Goal: Task Accomplishment & Management: Manage account settings

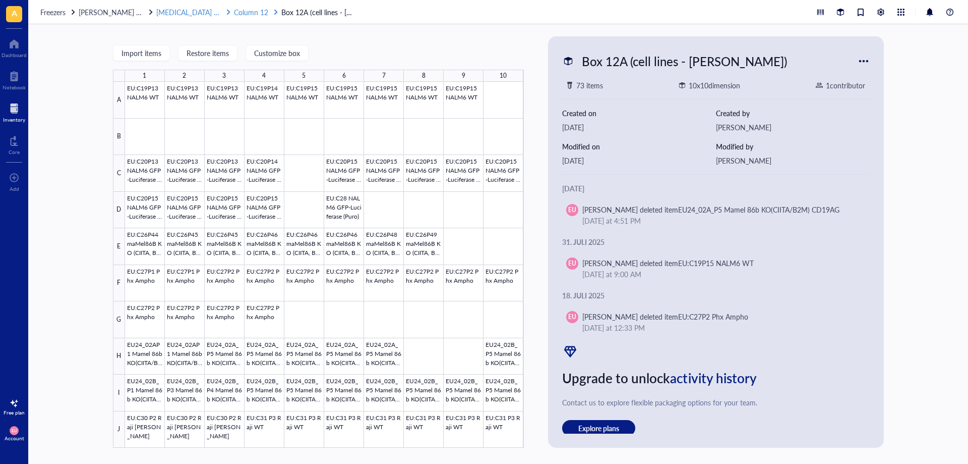
click at [234, 11] on span "Column 12" at bounding box center [251, 12] width 34 height 10
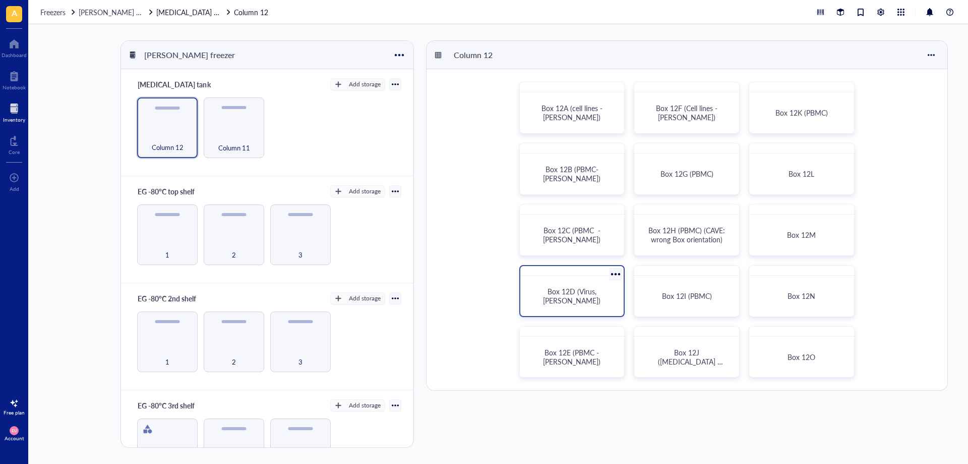
click at [609, 302] on div "Box 12D (Virus, [PERSON_NAME])" at bounding box center [573, 296] width 96 height 32
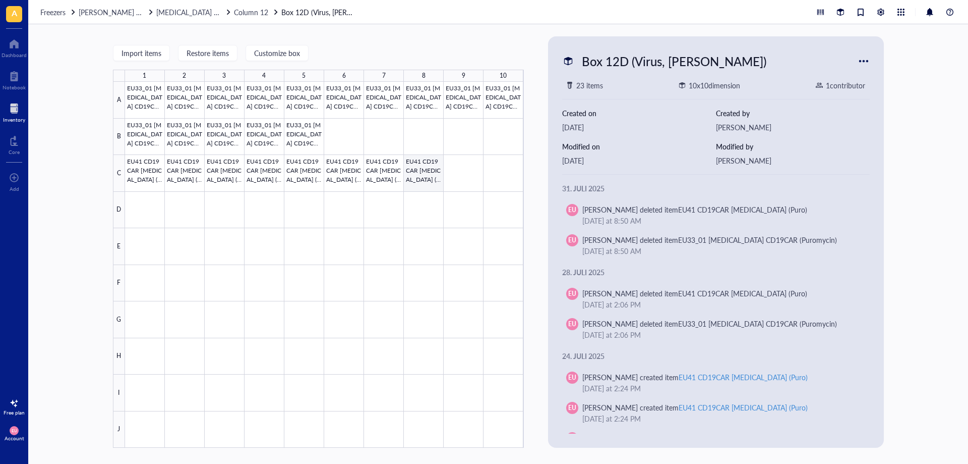
click at [413, 177] on div at bounding box center [324, 265] width 399 height 366
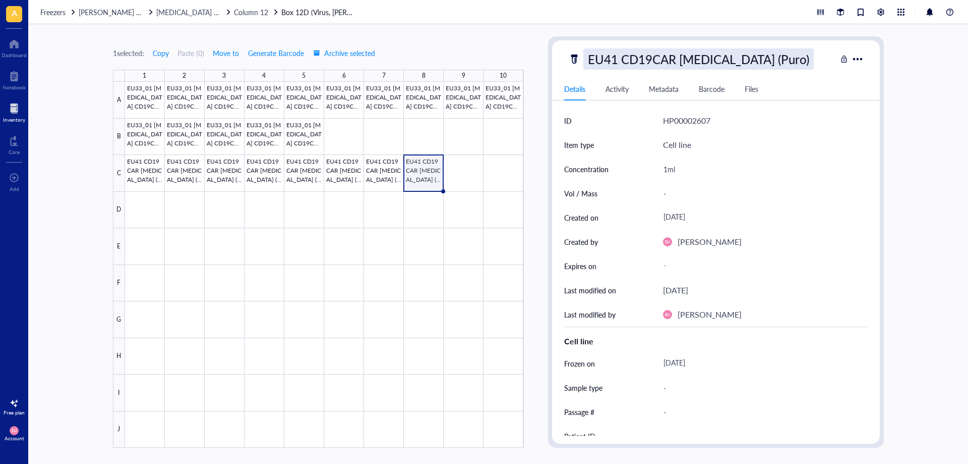
click at [662, 63] on div "EU41 CD19CAR [MEDICAL_DATA] (Puro)" at bounding box center [699, 58] width 231 height 21
click at [425, 139] on div at bounding box center [324, 265] width 399 height 366
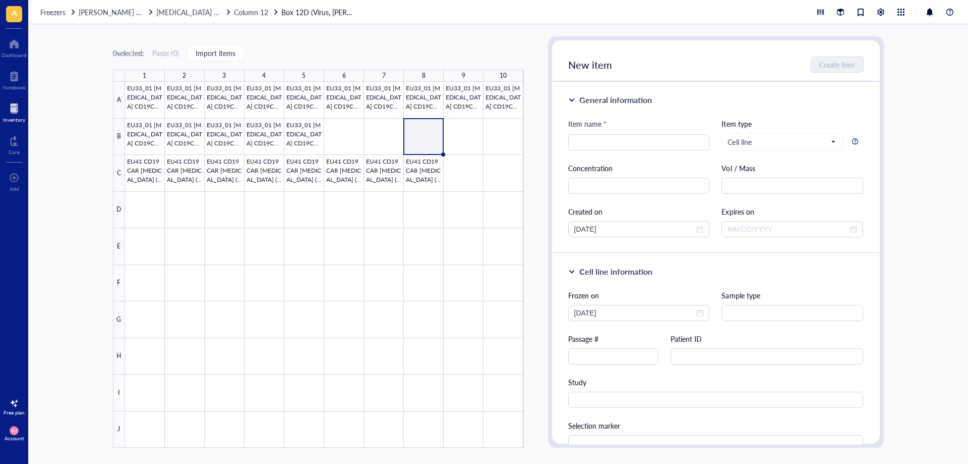
click at [425, 160] on div at bounding box center [324, 265] width 399 height 366
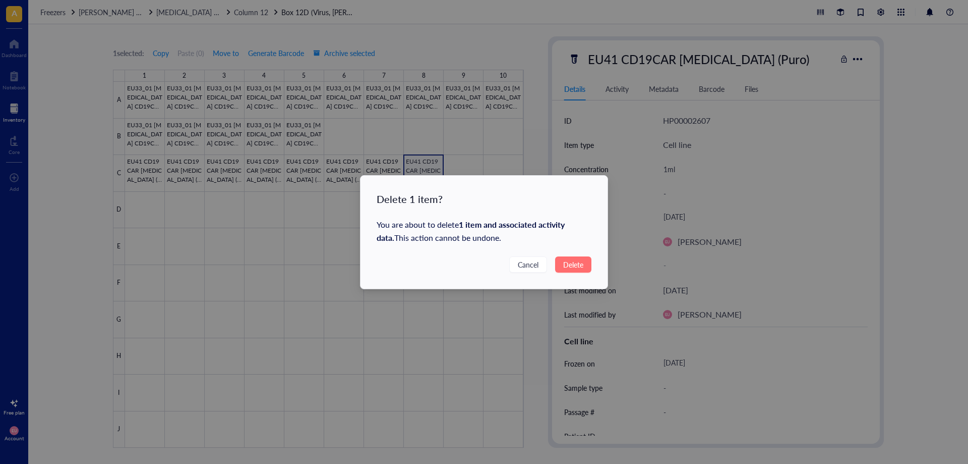
click at [575, 264] on span "Delete" at bounding box center [573, 264] width 20 height 11
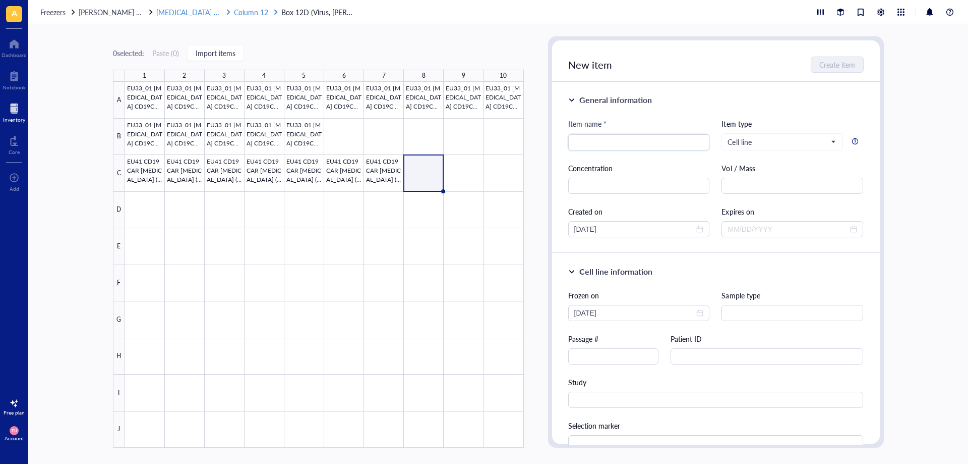
click at [234, 14] on span "Column 12" at bounding box center [251, 12] width 34 height 10
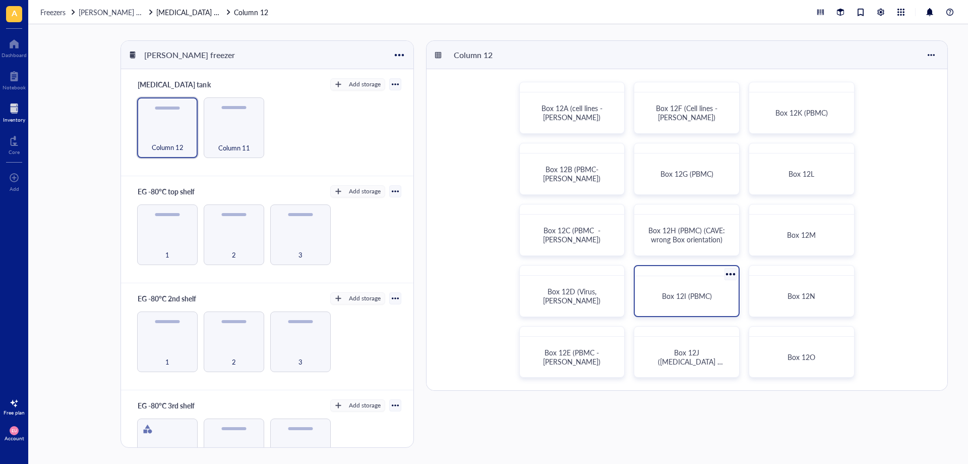
click at [666, 292] on span "Box 12I (PBMC)" at bounding box center [687, 296] width 50 height 10
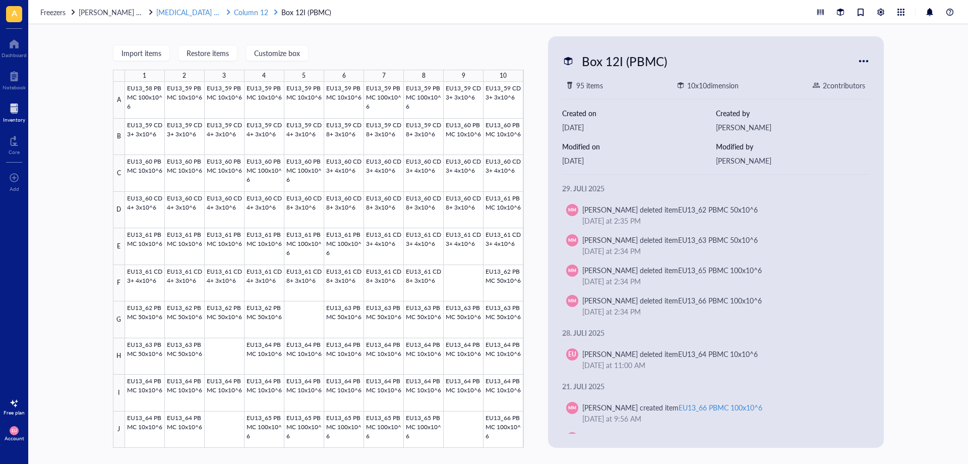
click at [237, 15] on span "Column 12" at bounding box center [251, 12] width 34 height 10
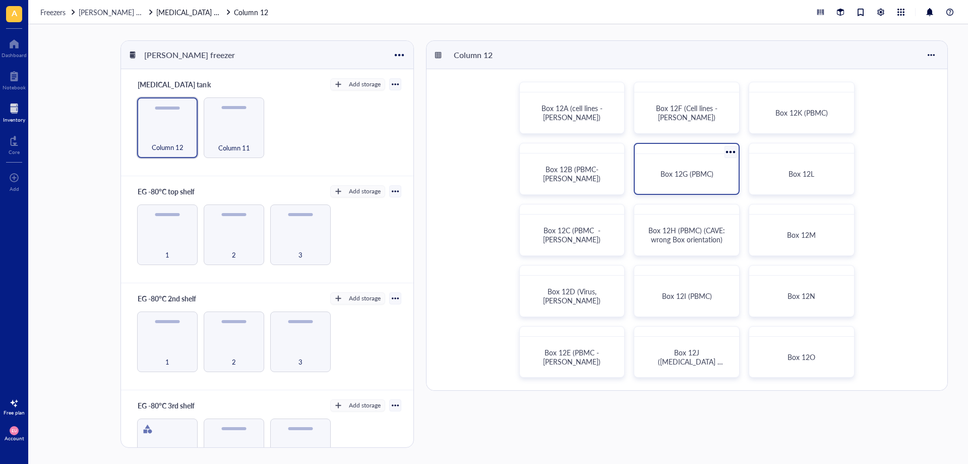
click at [681, 185] on div "Box 12G (PBMC)" at bounding box center [687, 174] width 96 height 32
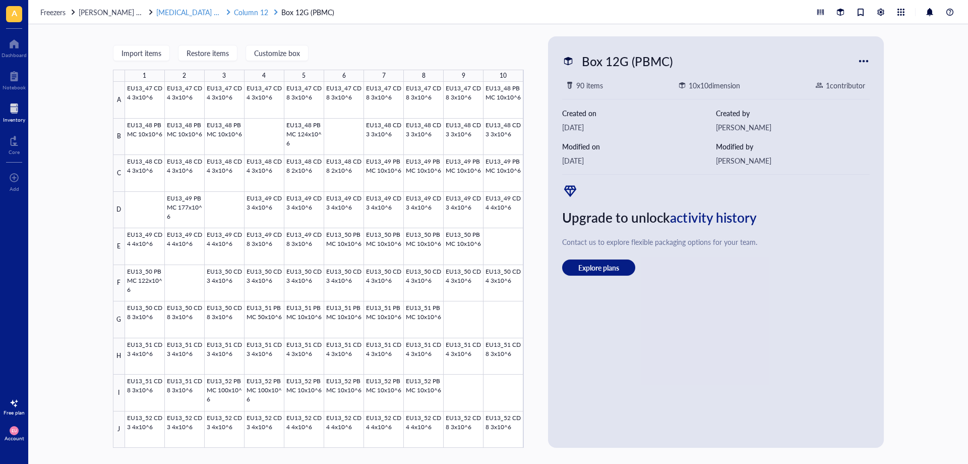
click at [234, 17] on span "Column 12" at bounding box center [251, 12] width 34 height 10
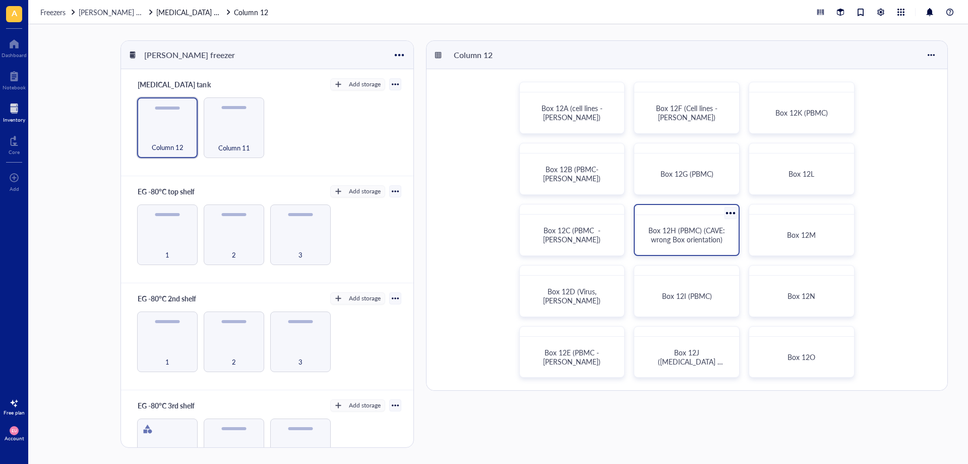
click at [703, 224] on div "Box 12H (PBMC) (CAVE: wrong Box orientation)" at bounding box center [687, 235] width 96 height 32
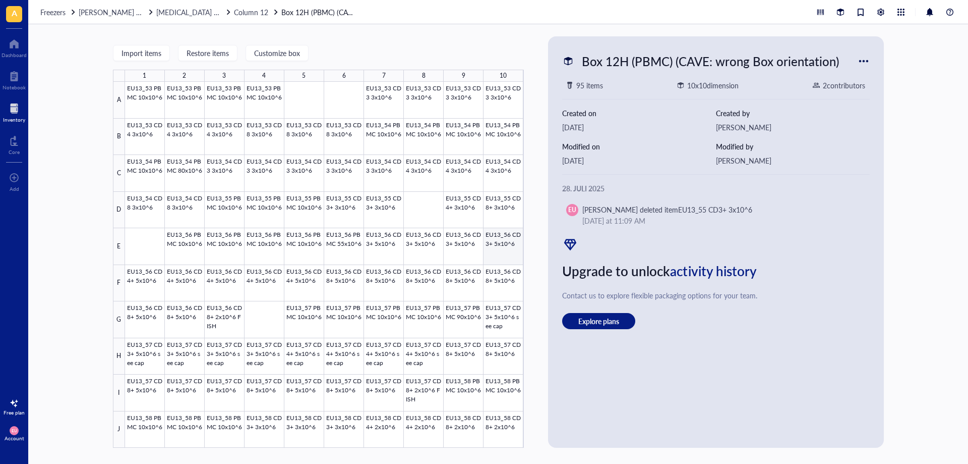
click at [505, 256] on div at bounding box center [324, 265] width 399 height 366
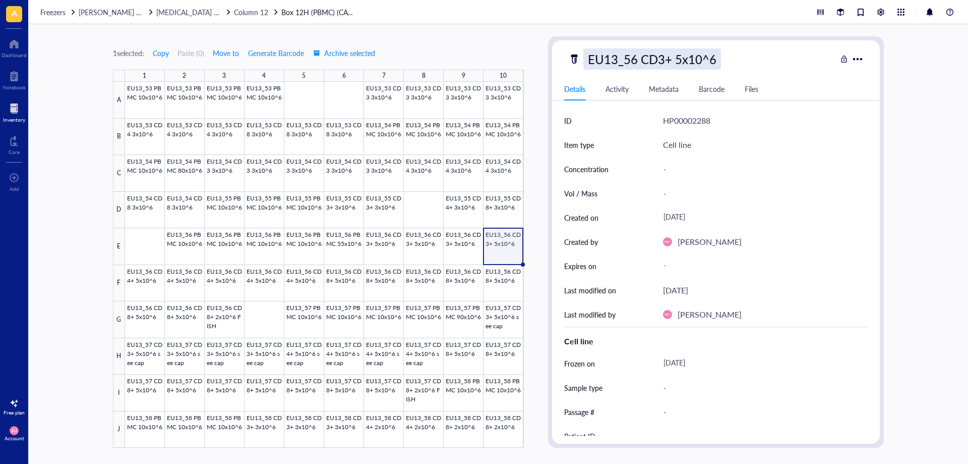
click at [705, 60] on div "EU13_56 CD3+ 5x10^6" at bounding box center [653, 58] width 138 height 21
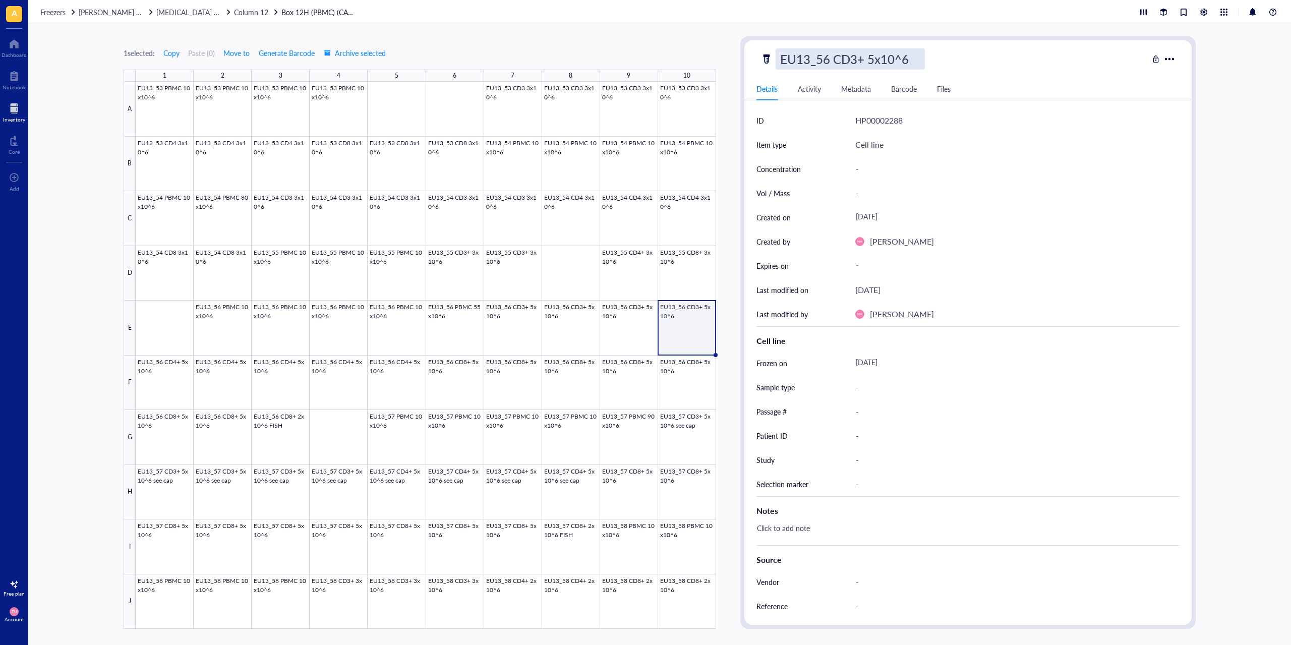
click at [689, 312] on div at bounding box center [426, 355] width 581 height 547
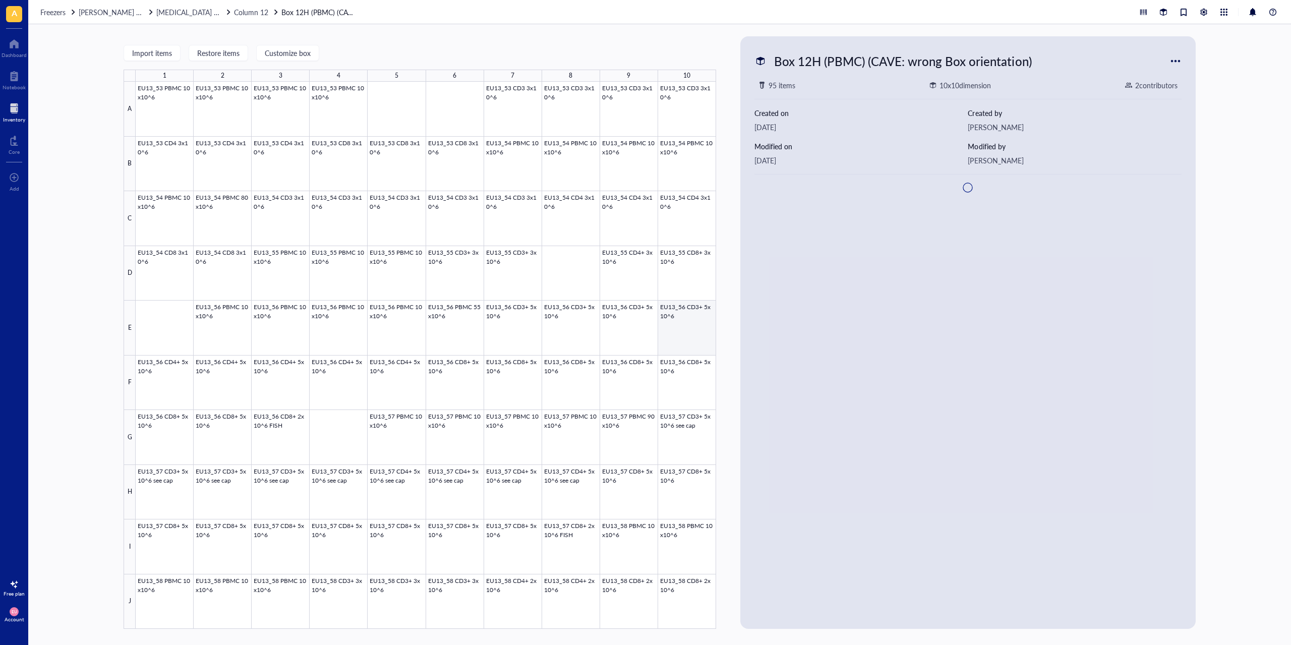
click at [691, 312] on div at bounding box center [426, 355] width 581 height 547
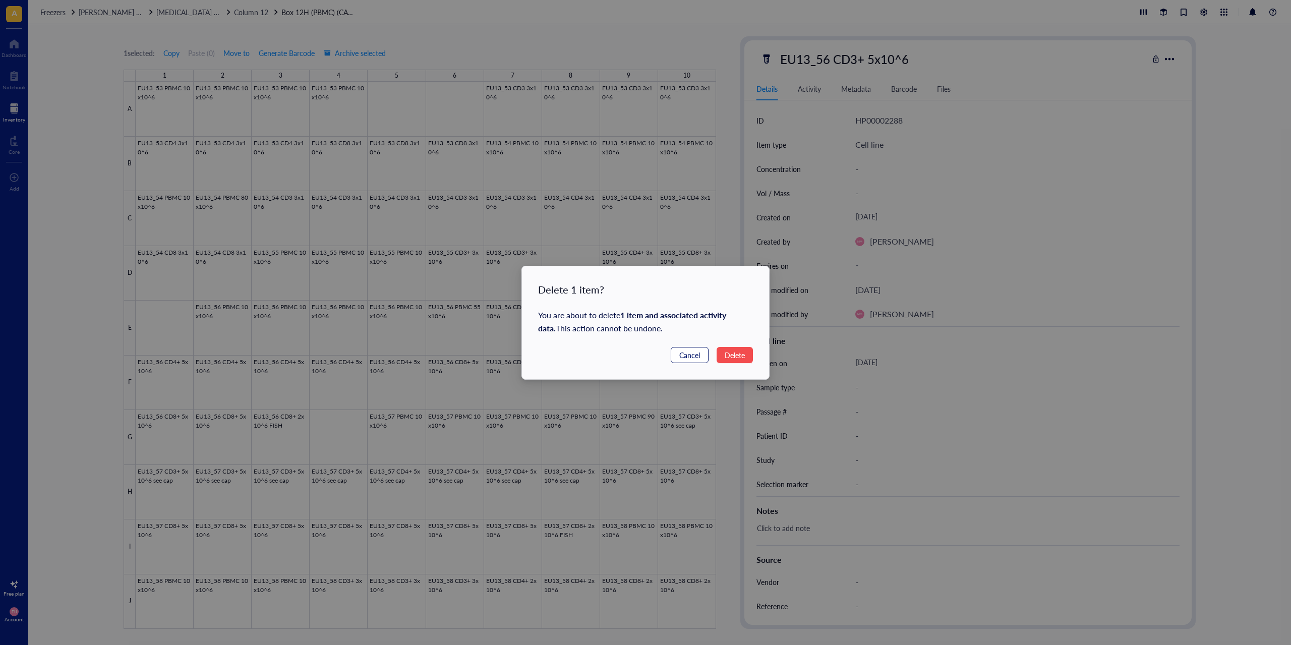
click at [687, 356] on span "Cancel" at bounding box center [689, 355] width 21 height 11
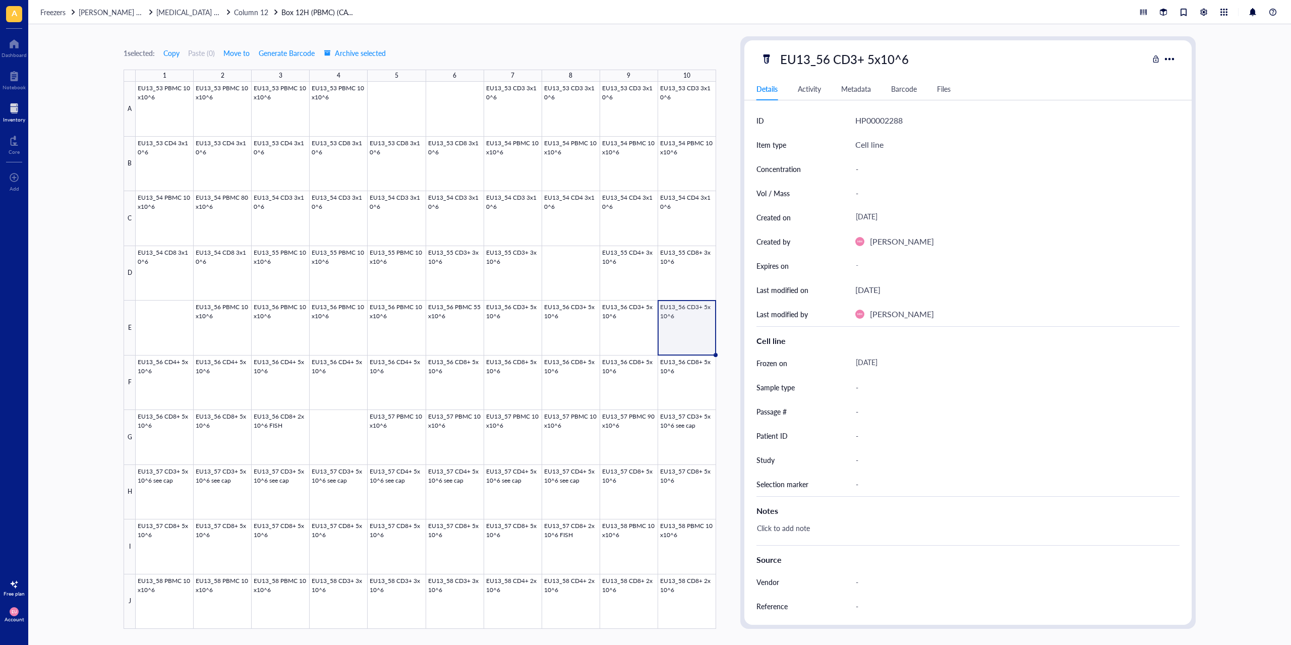
click at [687, 338] on div at bounding box center [426, 355] width 581 height 547
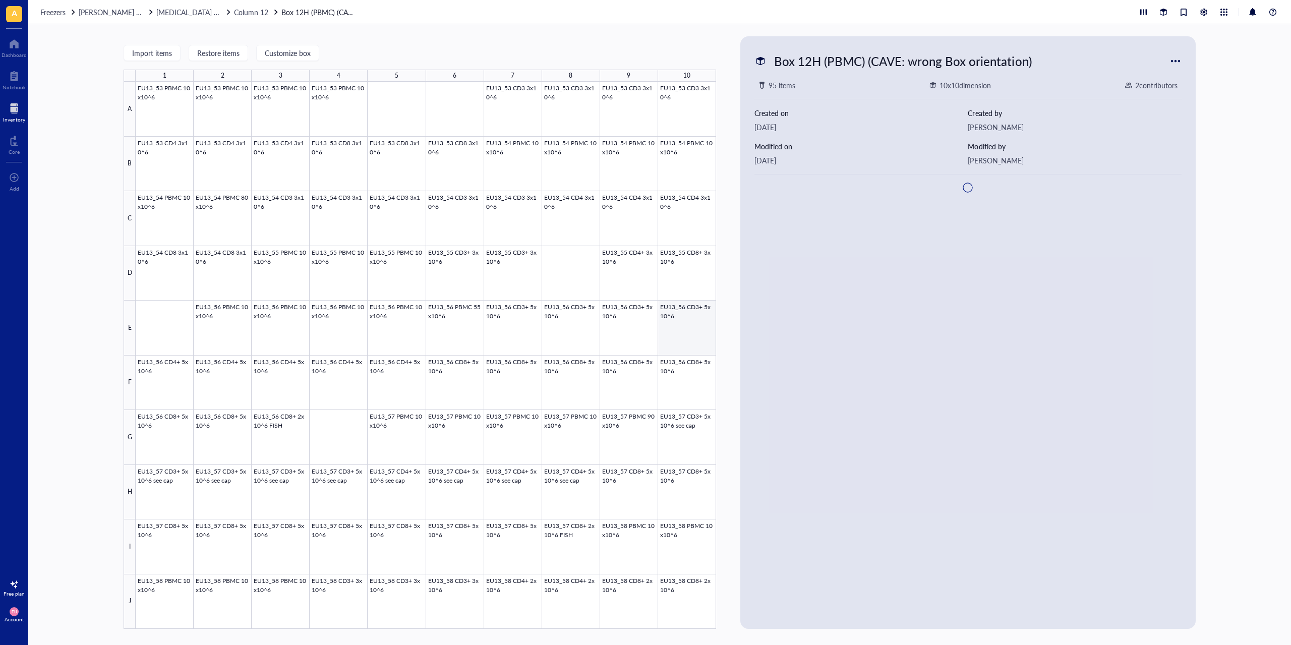
click at [687, 338] on div at bounding box center [426, 355] width 581 height 547
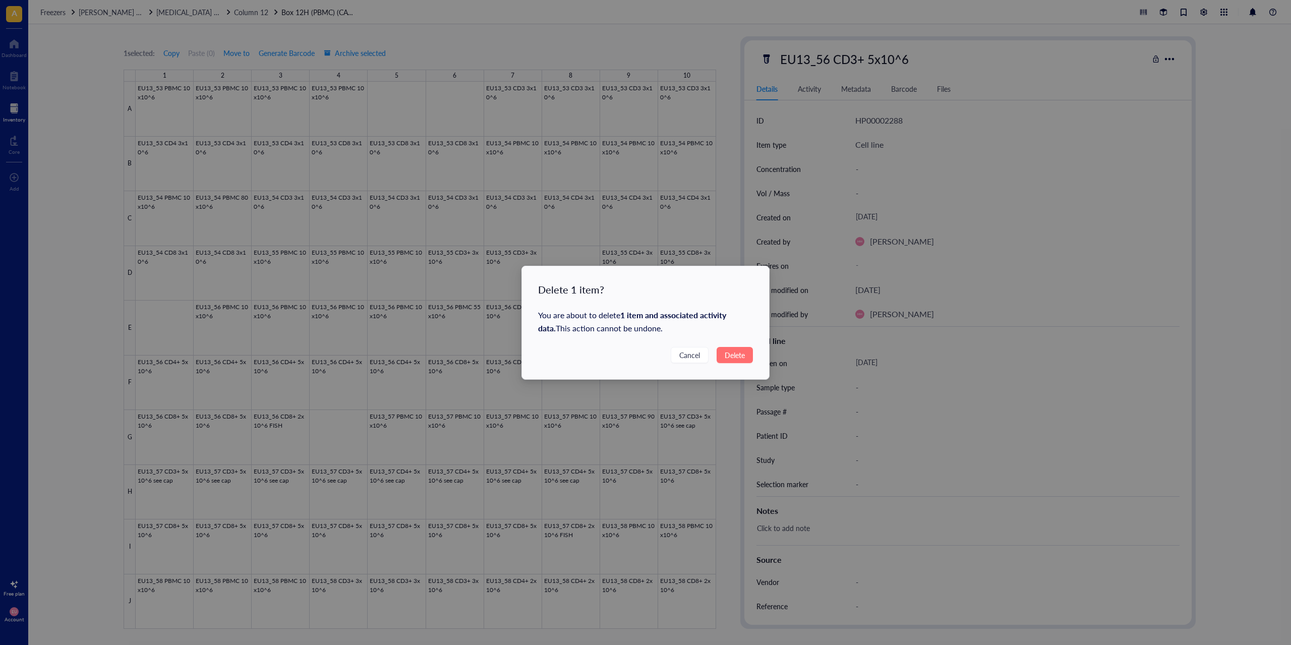
click at [728, 355] on span "Delete" at bounding box center [735, 355] width 20 height 11
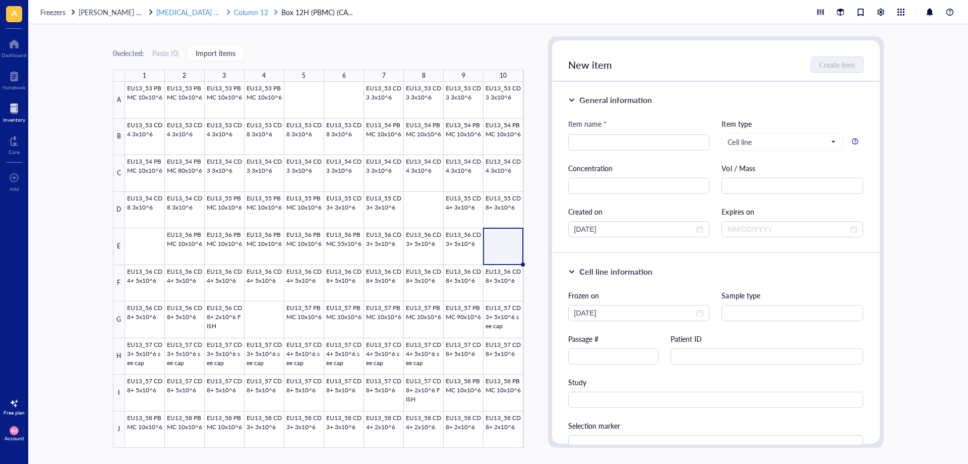
click at [234, 9] on span "Column 12" at bounding box center [251, 12] width 34 height 10
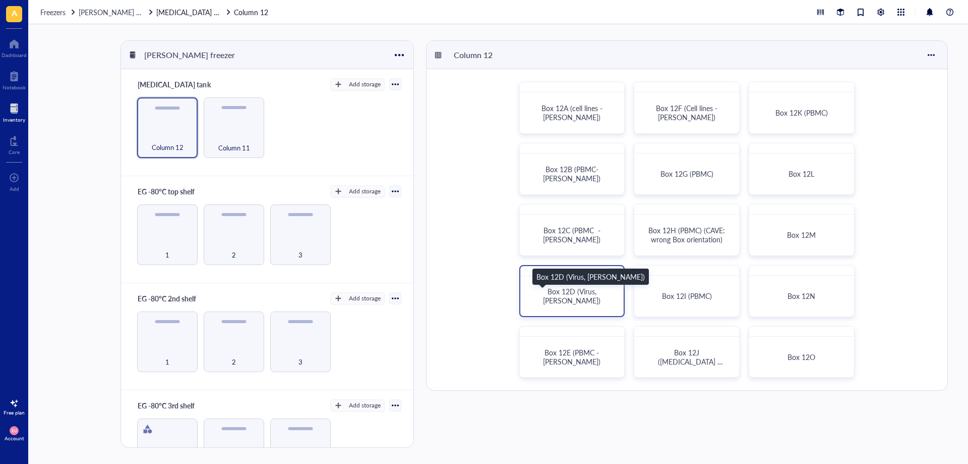
click at [594, 296] on span "Box 12D (Virus, [PERSON_NAME])" at bounding box center [571, 295] width 57 height 19
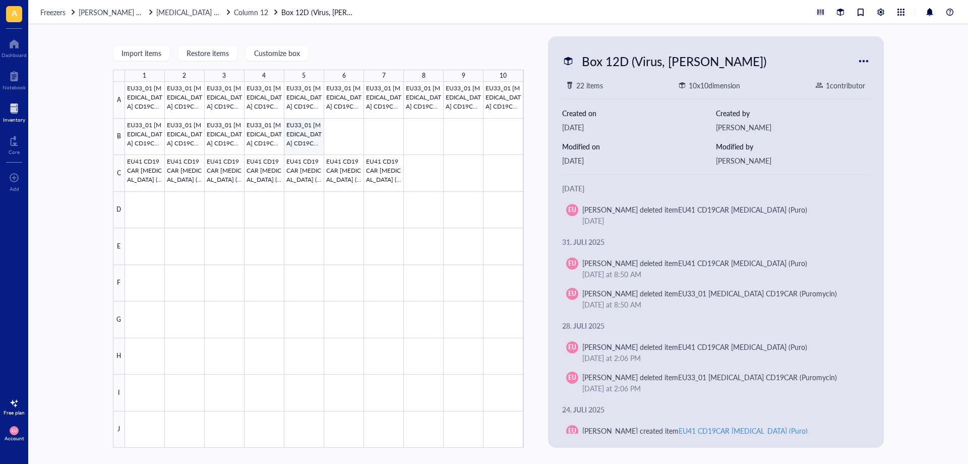
click at [309, 139] on div at bounding box center [324, 265] width 399 height 366
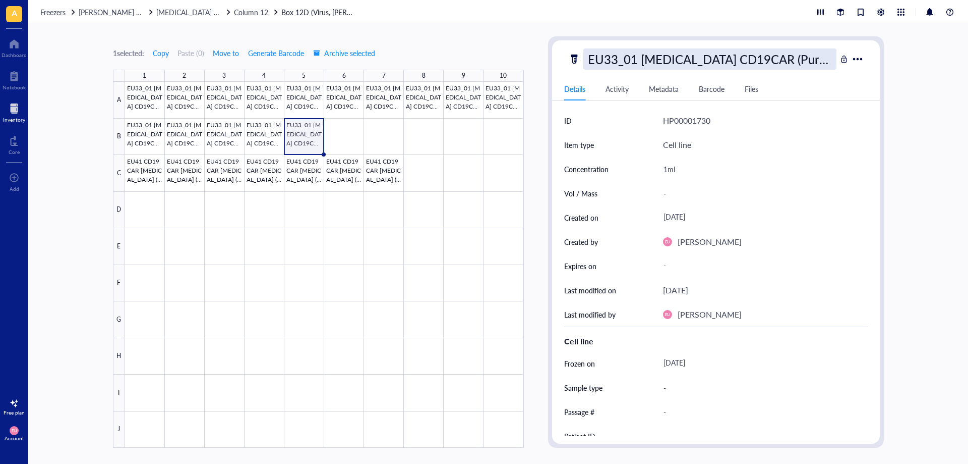
click at [676, 61] on div "EU33_01 [MEDICAL_DATA] CD19CAR (Puromycin)" at bounding box center [710, 58] width 253 height 21
click at [313, 149] on div at bounding box center [324, 265] width 399 height 366
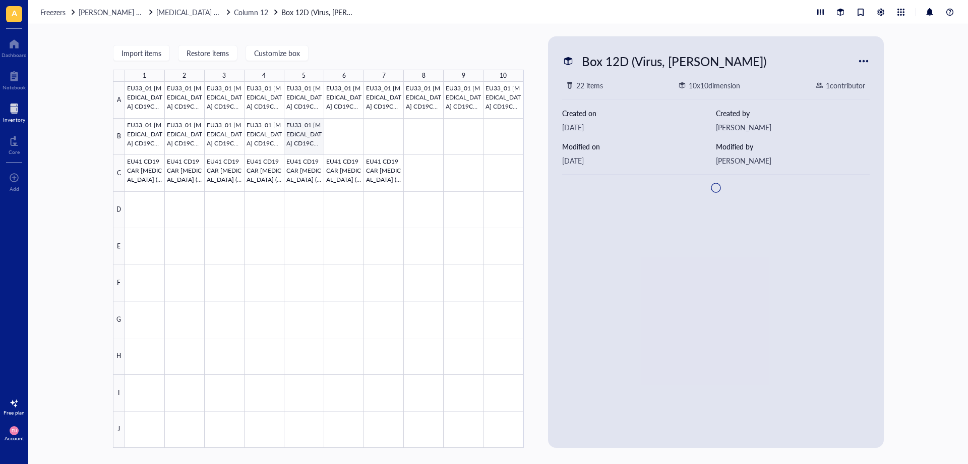
click at [308, 142] on div at bounding box center [324, 265] width 399 height 366
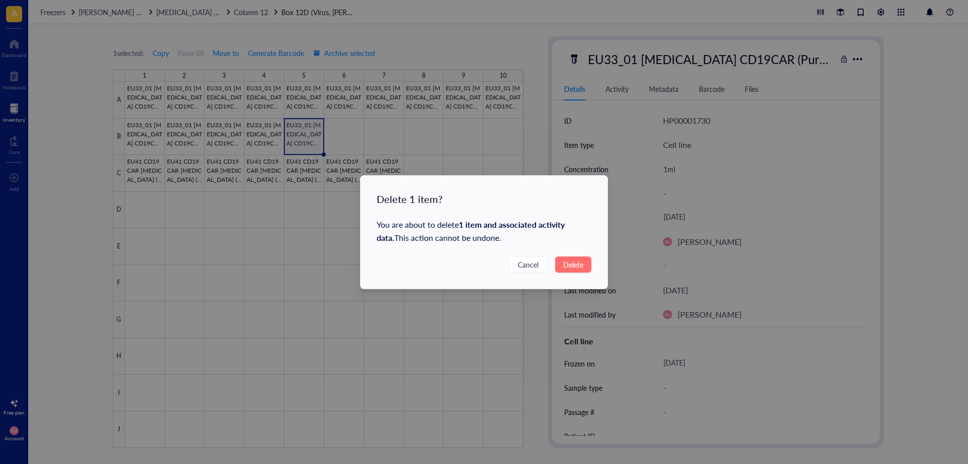
click at [565, 259] on span "Delete" at bounding box center [573, 264] width 20 height 11
